Goal: Task Accomplishment & Management: Manage account settings

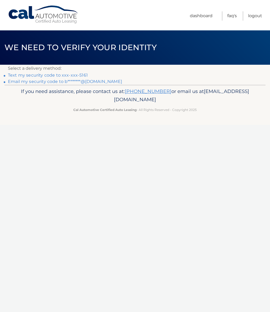
click at [76, 75] on link "Text my security code to xxx-xxx-5161" at bounding box center [48, 75] width 80 height 5
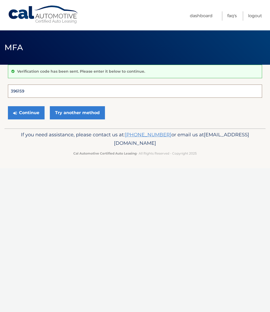
type input "396159"
click at [26, 112] on button "Continue" at bounding box center [26, 112] width 37 height 13
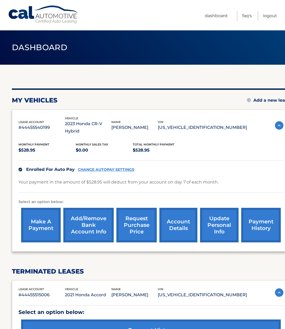
click at [176, 215] on link "account details" at bounding box center [178, 225] width 38 height 35
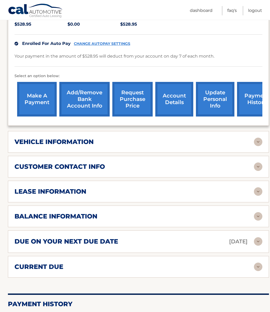
scroll to position [133, 0]
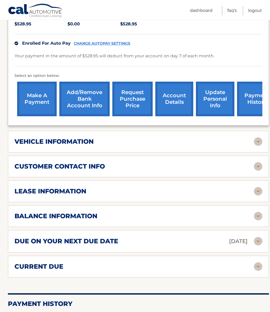
click at [258, 190] on img at bounding box center [258, 191] width 8 height 8
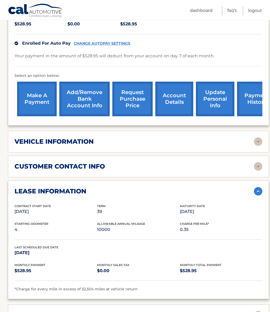
click at [260, 189] on img at bounding box center [258, 191] width 8 height 8
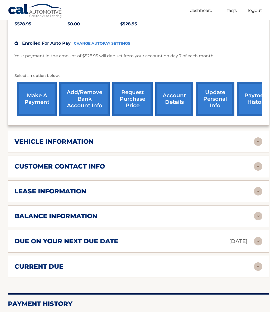
click at [258, 216] on img at bounding box center [258, 216] width 8 height 8
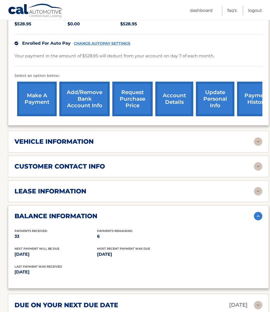
click at [257, 216] on img at bounding box center [258, 216] width 8 height 8
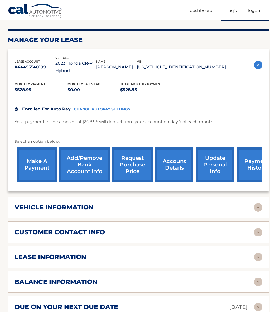
scroll to position [74, 0]
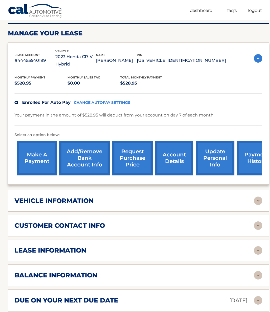
click at [256, 249] on img at bounding box center [258, 250] width 8 height 8
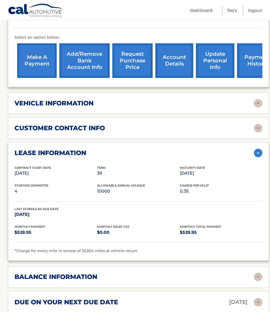
scroll to position [171, 0]
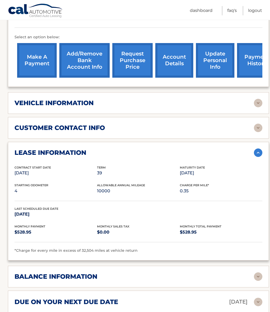
click at [258, 152] on img at bounding box center [258, 152] width 8 height 8
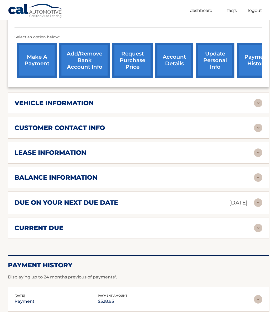
click at [260, 10] on link "Logout" at bounding box center [255, 10] width 14 height 9
